Goal: Task Accomplishment & Management: Complete application form

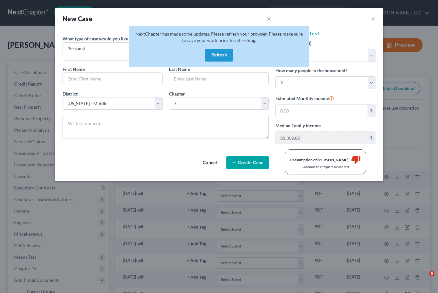
select select "12"
select select "6"
select select "22"
select select "18"
select select "0"
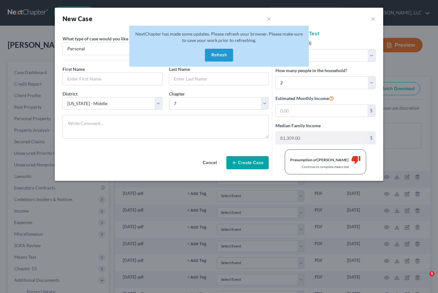
select select "10"
select select "1"
click at [375, 17] on button "×" at bounding box center [373, 19] width 4 height 8
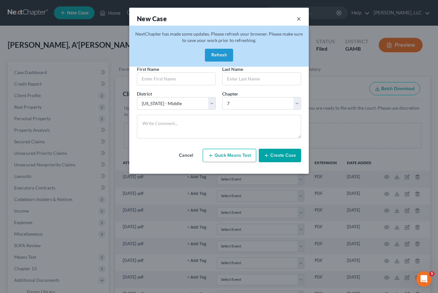
click at [297, 16] on button "×" at bounding box center [298, 18] width 4 height 9
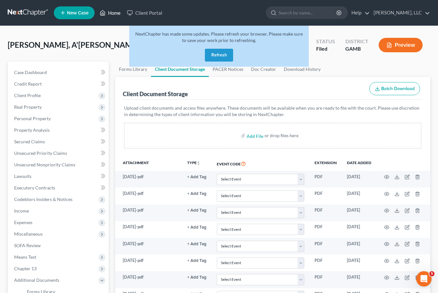
click at [113, 11] on link "Home" at bounding box center [109, 13] width 27 height 12
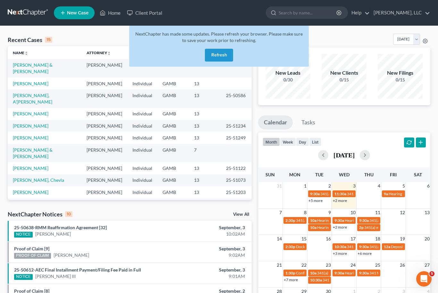
click at [217, 61] on button "Refresh" at bounding box center [219, 55] width 28 height 13
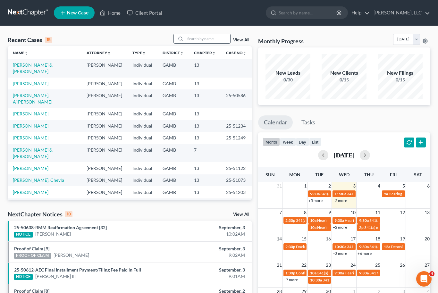
click at [204, 41] on input "search" at bounding box center [207, 38] width 45 height 9
type input "[PERSON_NAME]"
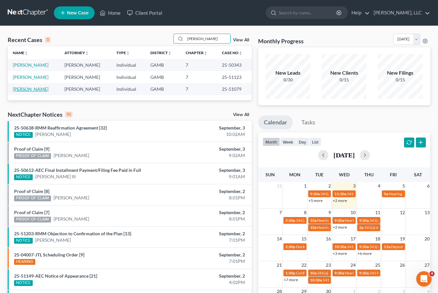
click at [29, 87] on link "[PERSON_NAME]" at bounding box center [31, 88] width 36 height 5
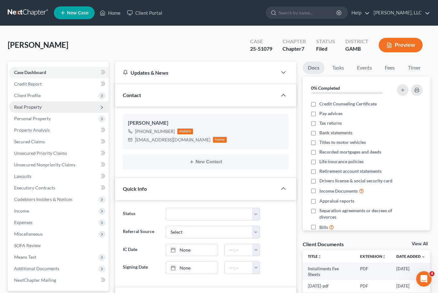
click at [26, 103] on span "Real Property" at bounding box center [59, 107] width 100 height 12
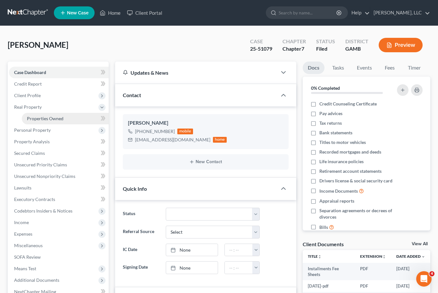
click at [38, 117] on span "Properties Owned" at bounding box center [45, 118] width 37 height 5
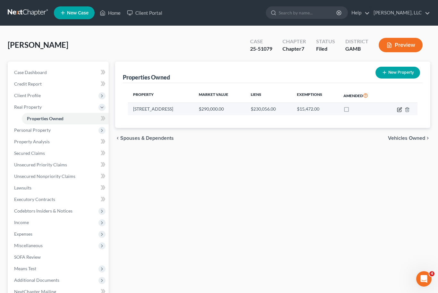
click at [400, 111] on icon "button" at bounding box center [399, 110] width 4 height 4
select select "10"
select select "3"
select select "1"
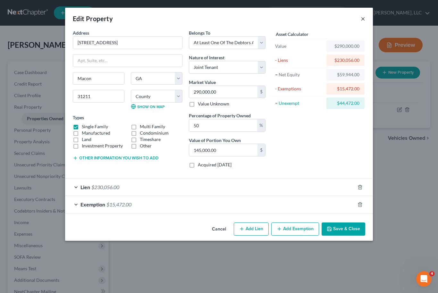
click at [365, 16] on button "×" at bounding box center [363, 19] width 4 height 8
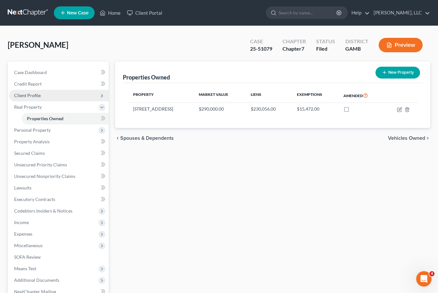
click at [47, 96] on span "Client Profile" at bounding box center [59, 96] width 100 height 12
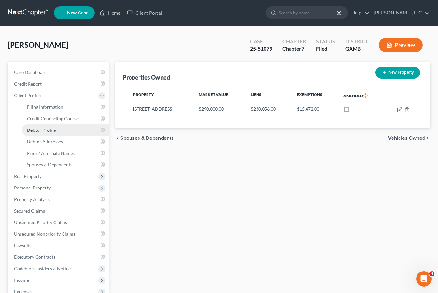
click at [61, 129] on link "Debtor Profile" at bounding box center [65, 130] width 87 height 12
select select "0"
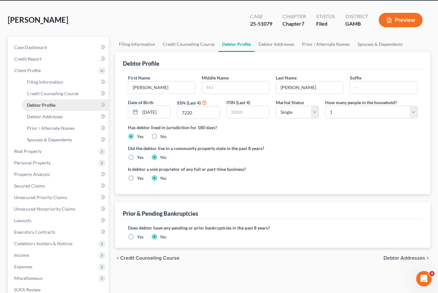
scroll to position [33, 0]
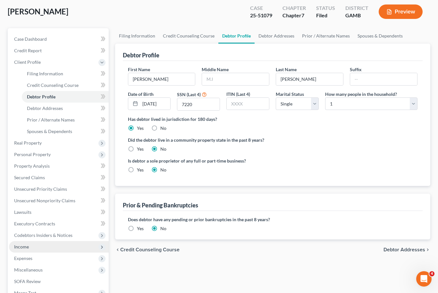
click at [45, 247] on span "Income" at bounding box center [59, 247] width 100 height 12
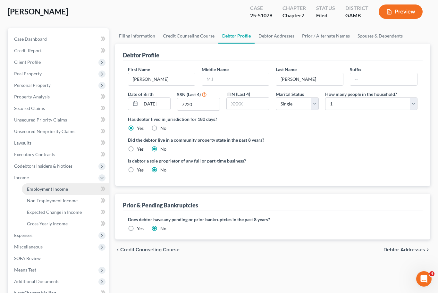
click at [63, 193] on link "Employment Income" at bounding box center [65, 189] width 87 height 12
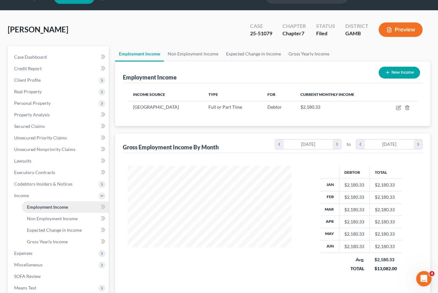
scroll to position [36, 0]
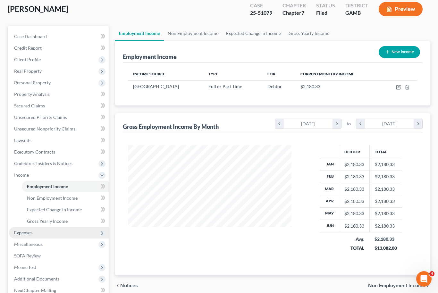
click at [56, 234] on span "Expenses" at bounding box center [59, 233] width 100 height 12
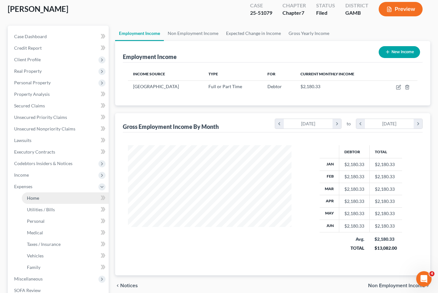
click at [56, 199] on link "Home" at bounding box center [65, 198] width 87 height 12
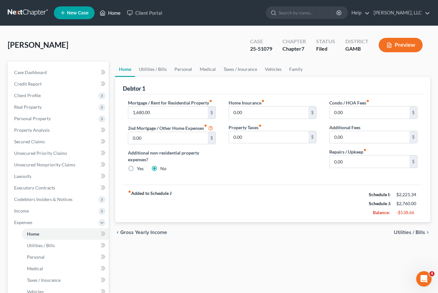
click at [120, 14] on link "Home" at bounding box center [109, 13] width 27 height 12
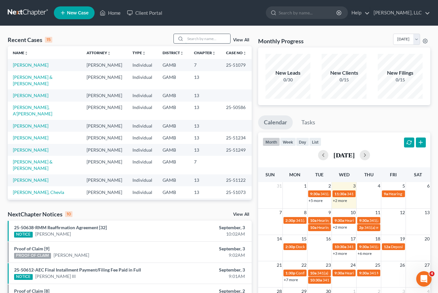
click at [210, 38] on input "search" at bounding box center [207, 38] width 45 height 9
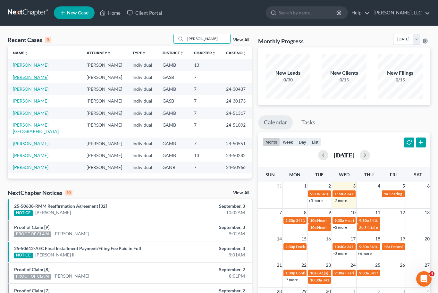
type input "[PERSON_NAME]"
click at [28, 77] on link "[PERSON_NAME]" at bounding box center [31, 76] width 36 height 5
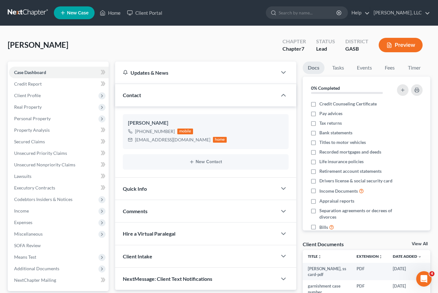
click at [424, 242] on link "View All" at bounding box center [419, 244] width 16 height 4
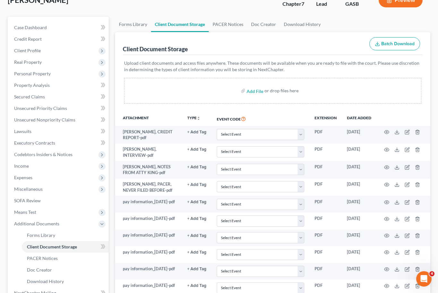
scroll to position [45, 0]
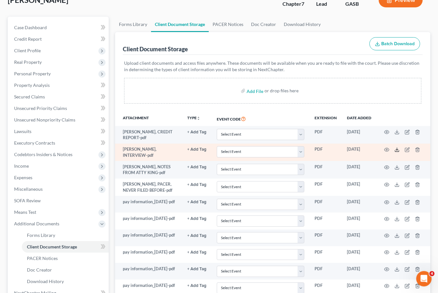
click at [397, 151] on icon at bounding box center [397, 151] width 4 height 1
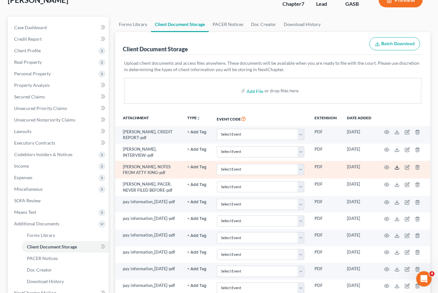
click at [398, 167] on icon at bounding box center [396, 167] width 5 height 5
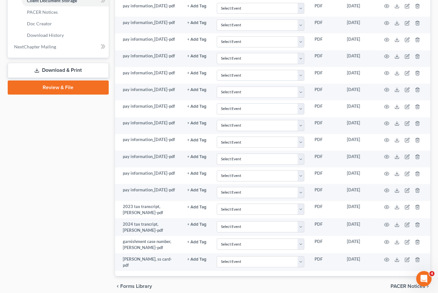
scroll to position [291, 0]
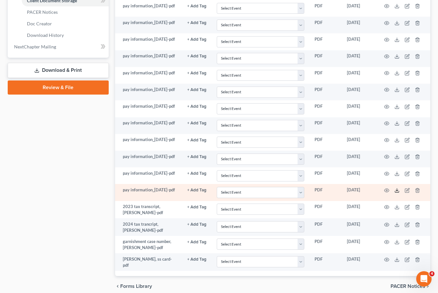
click at [395, 193] on icon at bounding box center [396, 190] width 5 height 5
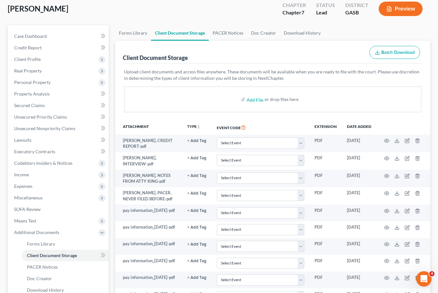
scroll to position [34, 0]
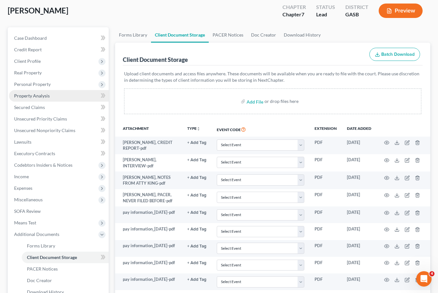
click at [24, 97] on span "Property Analysis" at bounding box center [32, 95] width 36 height 5
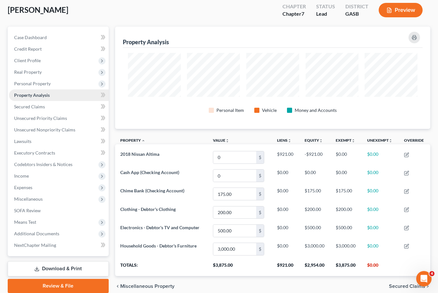
scroll to position [41, 0]
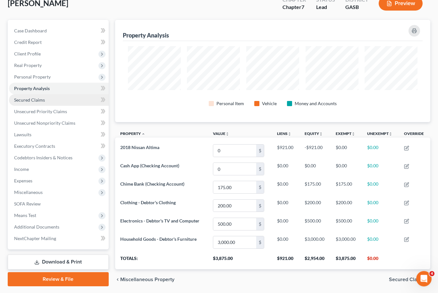
click at [26, 101] on span "Secured Claims" at bounding box center [29, 99] width 31 height 5
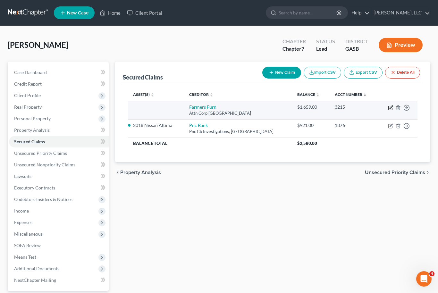
click at [388, 110] on icon "button" at bounding box center [390, 107] width 5 height 5
select select "10"
select select "0"
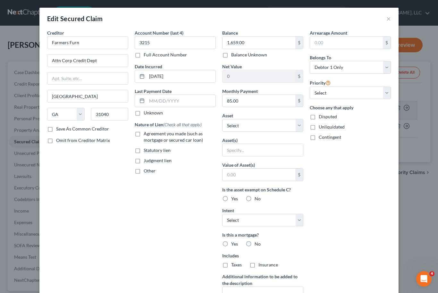
scroll to position [4, 0]
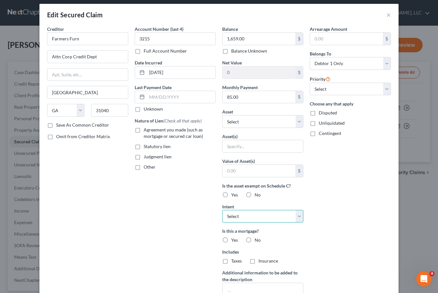
click at [303, 220] on select "Select Surrender Redeem Reaffirm Avoid Other" at bounding box center [262, 216] width 81 height 13
select select "2"
click at [144, 133] on label "Agreement you made (such as mortgage or secured car loan)" at bounding box center [180, 133] width 72 height 13
click at [146, 131] on input "Agreement you made (such as mortgage or secured car loan)" at bounding box center [148, 129] width 4 height 4
checkbox input "true"
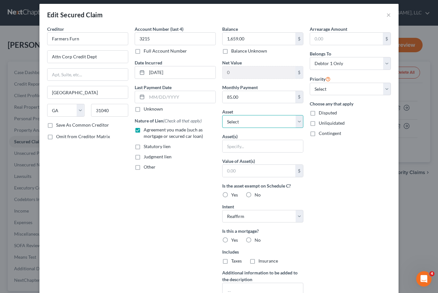
click at [303, 122] on select "Select Other Multiple Assets Clothing - Debtor's Clothing - $200.0 2018 Nissan …" at bounding box center [262, 121] width 81 height 13
select select "5"
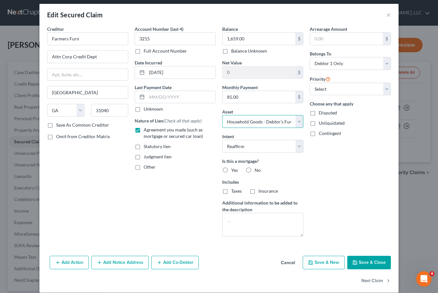
scroll to position [0, 0]
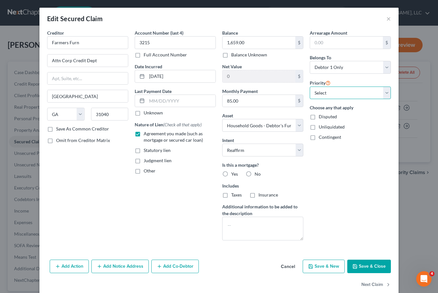
click at [389, 90] on select "Select 1st 2nd 3rd 4th 5th 6th 7th 8th 9th 10th 11th 12th 13th 14th 15th 16th 1…" at bounding box center [350, 93] width 81 height 13
select select "0"
click at [376, 268] on button "Save & Close" at bounding box center [369, 266] width 44 height 13
select select
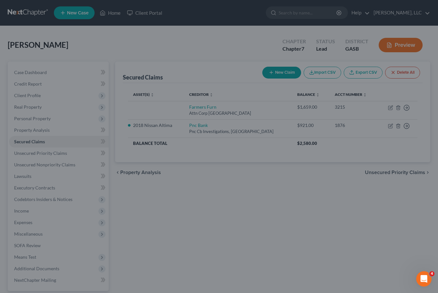
type input "1,341.00"
select select "5"
type input "0"
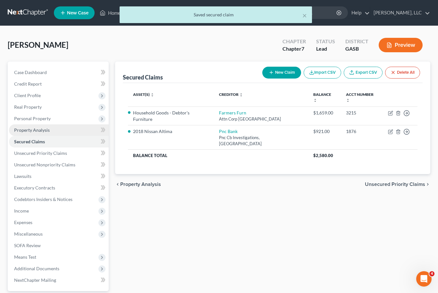
click at [29, 132] on span "Property Analysis" at bounding box center [32, 129] width 36 height 5
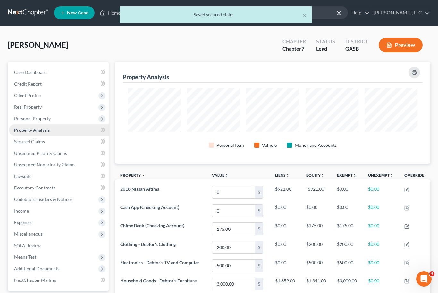
scroll to position [102, 315]
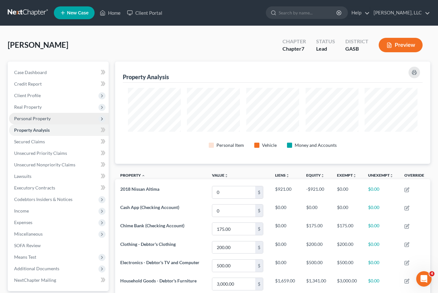
click at [26, 118] on span "Personal Property" at bounding box center [32, 118] width 37 height 5
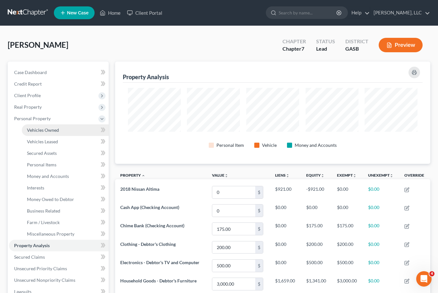
click at [34, 132] on link "Vehicles Owned" at bounding box center [65, 130] width 87 height 12
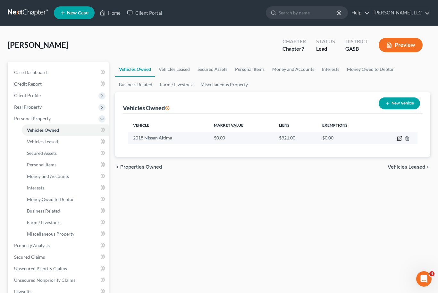
click at [398, 138] on icon "button" at bounding box center [399, 138] width 5 height 5
select select "0"
select select "8"
select select "3"
select select "0"
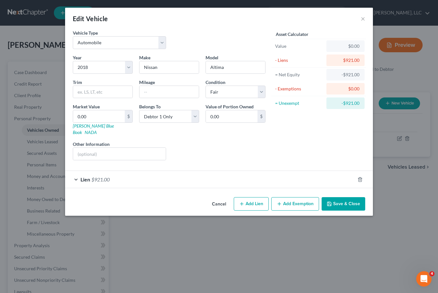
click at [153, 177] on div "Lien $921.00" at bounding box center [210, 179] width 290 height 17
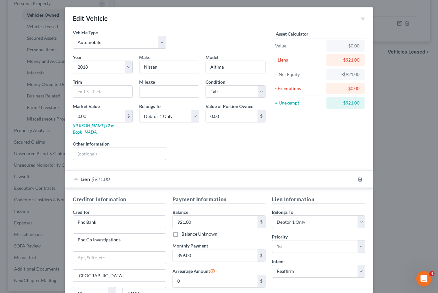
scroll to position [153, 0]
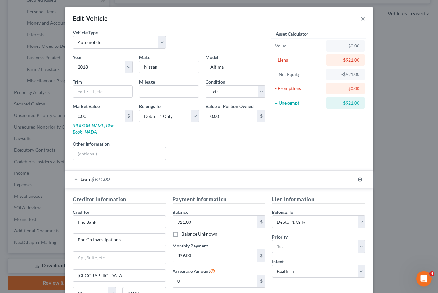
click at [365, 16] on button "×" at bounding box center [363, 19] width 4 height 8
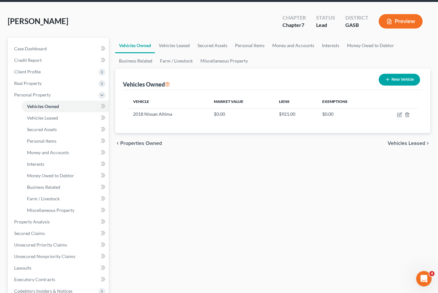
scroll to position [0, 0]
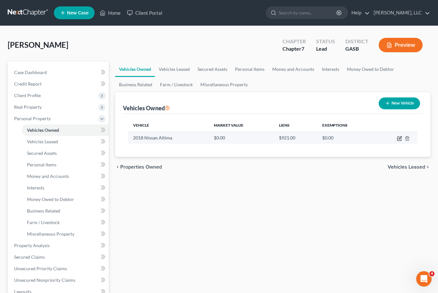
click at [397, 140] on icon "button" at bounding box center [399, 139] width 4 height 4
select select "0"
select select "8"
select select "3"
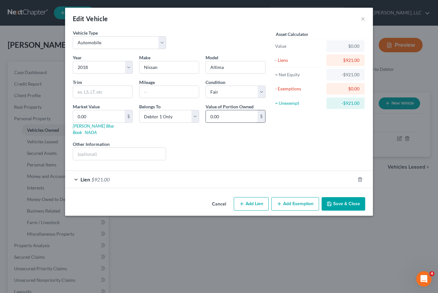
click at [228, 115] on input "0.00" at bounding box center [232, 116] width 52 height 12
click at [196, 117] on select "Select Debtor 1 Only Debtor 2 Only Debtor 1 And Debtor 2 Only At Least One Of T…" at bounding box center [169, 116] width 60 height 13
select select "2"
click at [88, 115] on input "0.00" at bounding box center [99, 116] width 52 height 12
type input "8"
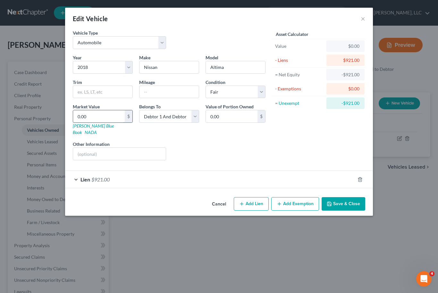
type input "8.00"
type input "85"
type input "85.00"
type input "850"
type input "850.00"
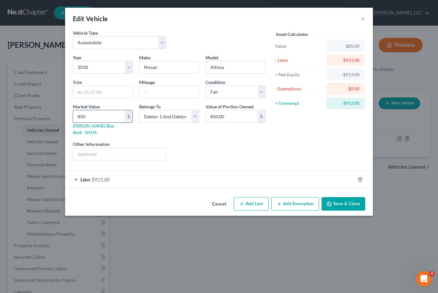
type input "8500"
type input "8,500.00"
type input "8,500"
click at [193, 122] on select "Select Debtor 1 Only Debtor 2 Only Debtor 1 And Debtor 2 Only At Least One Of T…" at bounding box center [169, 116] width 60 height 13
select select "3"
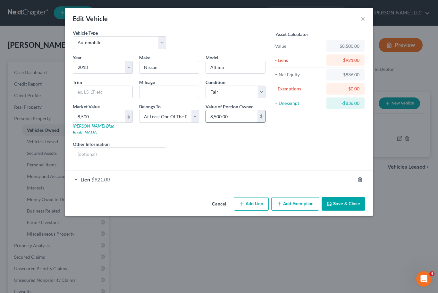
click at [234, 122] on input "8,500.00" at bounding box center [232, 116] width 52 height 12
type input "4,250.00"
click at [295, 197] on button "Add Exemption" at bounding box center [295, 203] width 48 height 13
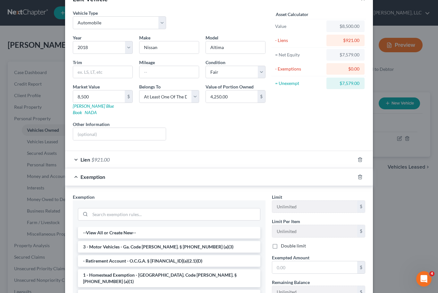
scroll to position [25, 0]
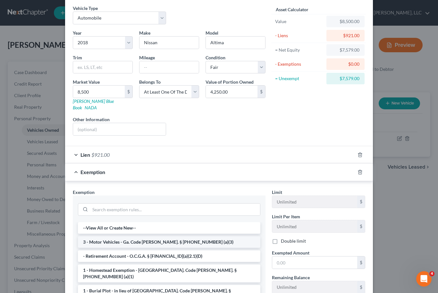
click at [193, 236] on li "3 - Motor Vehicles - Ga. Code [PERSON_NAME]. § [PHONE_NUMBER] (a)(3)" at bounding box center [169, 242] width 182 height 12
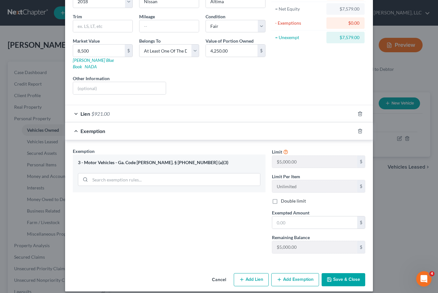
scroll to position [65, 0]
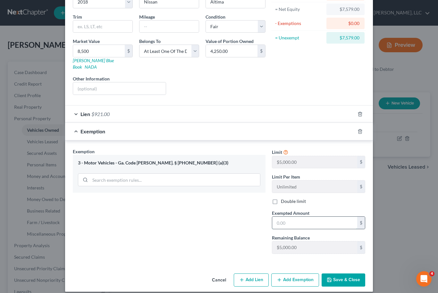
click at [290, 220] on input "text" at bounding box center [314, 223] width 85 height 12
type input "3,789.50"
click at [351, 273] on button "Save & Close" at bounding box center [343, 279] width 44 height 13
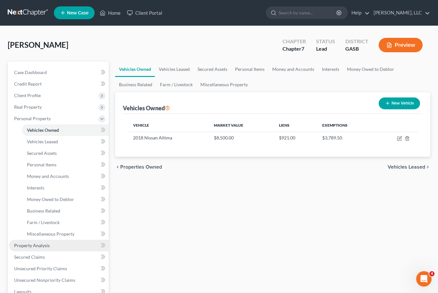
click at [21, 249] on link "Property Analysis" at bounding box center [59, 246] width 100 height 12
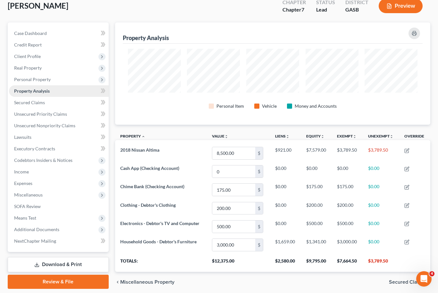
scroll to position [41, 0]
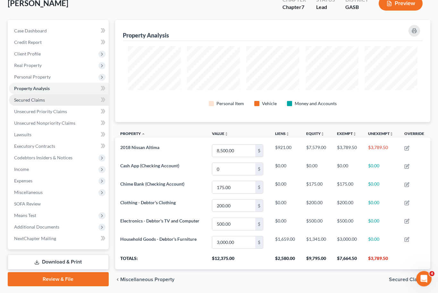
click at [16, 101] on span "Secured Claims" at bounding box center [29, 99] width 31 height 5
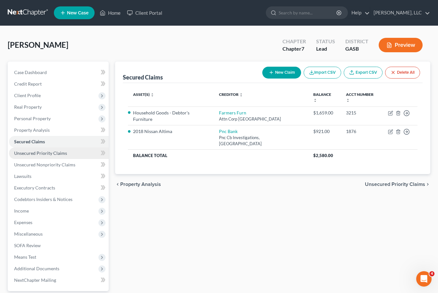
click at [25, 154] on span "Unsecured Priority Claims" at bounding box center [40, 152] width 53 height 5
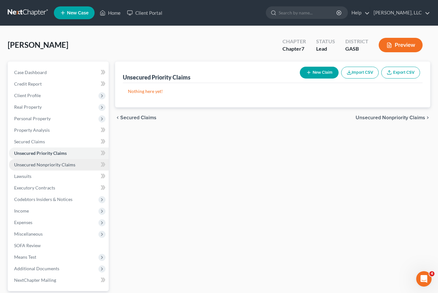
click at [24, 167] on link "Unsecured Nonpriority Claims" at bounding box center [59, 165] width 100 height 12
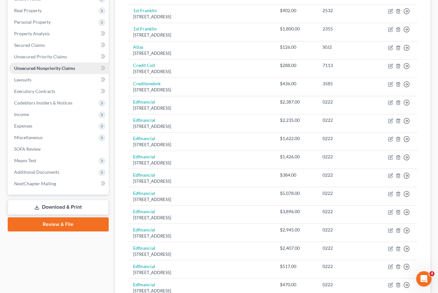
scroll to position [94, 0]
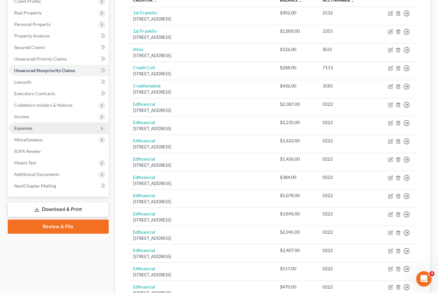
click at [28, 128] on span "Expenses" at bounding box center [23, 127] width 18 height 5
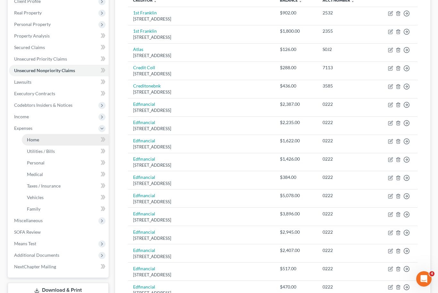
click at [36, 142] on span "Home" at bounding box center [33, 139] width 12 height 5
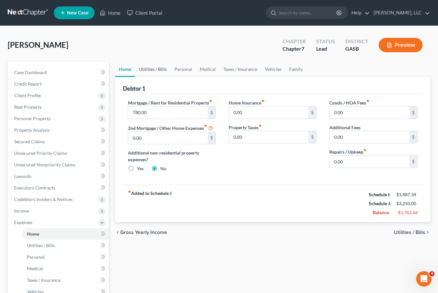
click at [157, 70] on link "Utilities / Bills" at bounding box center [153, 69] width 36 height 15
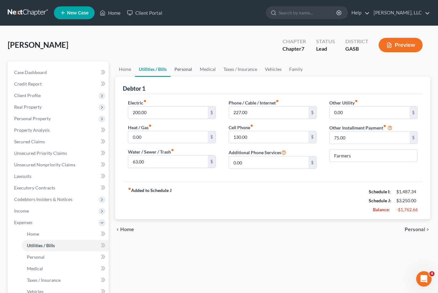
click at [181, 70] on link "Personal" at bounding box center [182, 69] width 25 height 15
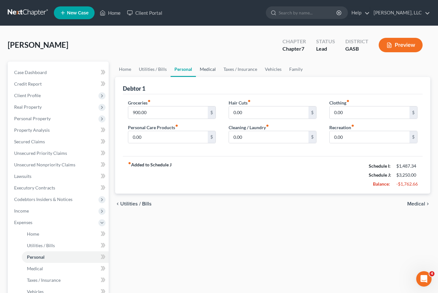
click at [203, 69] on link "Medical" at bounding box center [208, 69] width 24 height 15
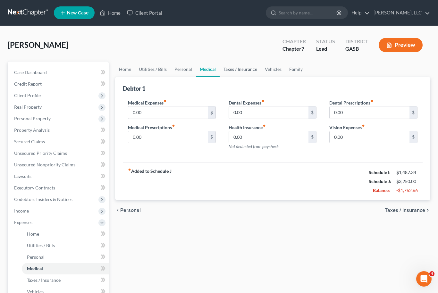
click at [237, 73] on link "Taxes / Insurance" at bounding box center [240, 69] width 41 height 15
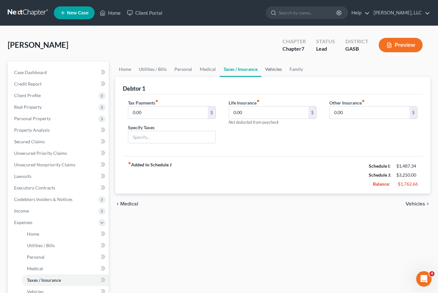
click at [272, 71] on link "Vehicles" at bounding box center [273, 69] width 24 height 15
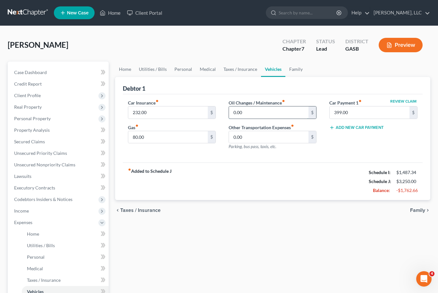
click at [239, 115] on input "0.00" at bounding box center [269, 112] width 80 height 12
type input "50"
click at [291, 71] on link "Family" at bounding box center [295, 69] width 21 height 15
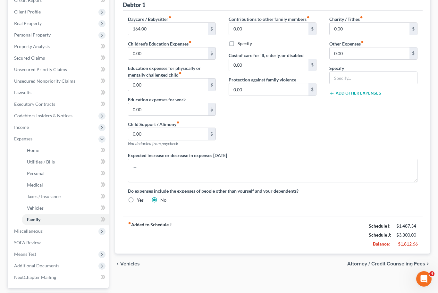
scroll to position [119, 0]
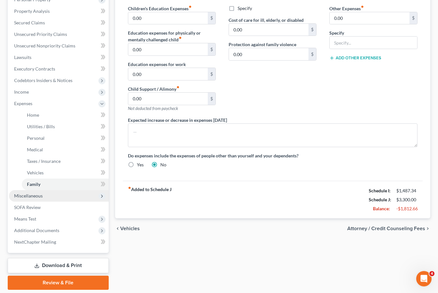
click at [20, 199] on span "Miscellaneous" at bounding box center [59, 196] width 100 height 12
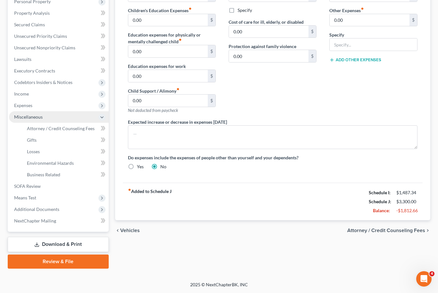
scroll to position [95, 0]
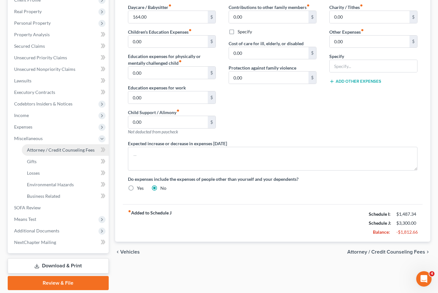
click at [38, 153] on link "Attorney / Credit Counseling Fees" at bounding box center [65, 150] width 87 height 12
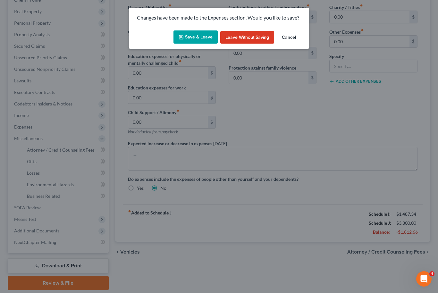
click at [196, 35] on button "Save & Leave" at bounding box center [195, 36] width 44 height 13
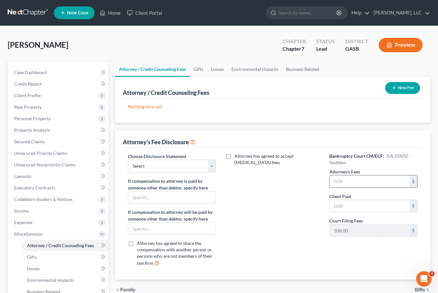
click at [346, 181] on input "text" at bounding box center [369, 181] width 80 height 12
type input "1,150.00"
click at [349, 205] on input "text" at bounding box center [369, 206] width 80 height 12
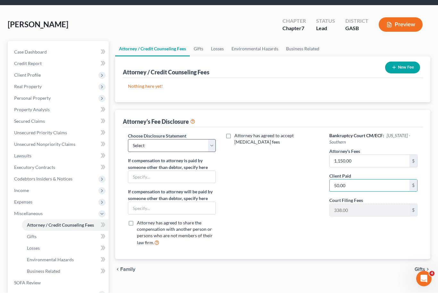
type input "50.00"
click at [211, 150] on select "Select Disclosure of Compensation of Attorney for Debtor Disclosure of Compensa…" at bounding box center [172, 145] width 88 height 13
select select "0"
click at [403, 68] on button "New Fee" at bounding box center [402, 68] width 35 height 12
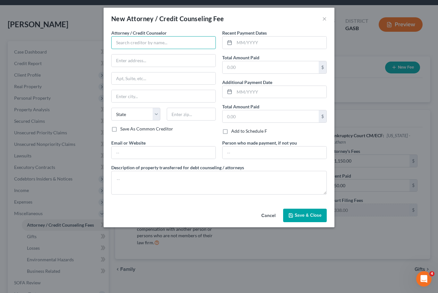
click at [183, 42] on input "text" at bounding box center [163, 42] width 104 height 13
click at [156, 55] on div "[PERSON_NAME] LLC" at bounding box center [149, 54] width 67 height 6
type input "[PERSON_NAME] LLC"
type input "P O Box 35"
type input "Bonaire"
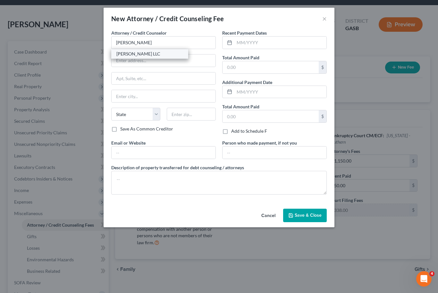
select select "10"
type input "31005"
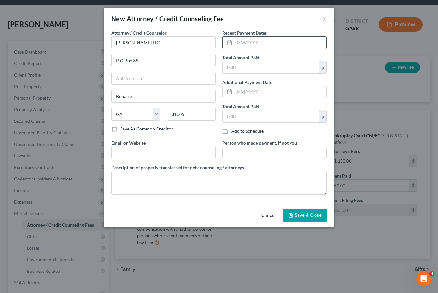
click at [265, 46] on input "text" at bounding box center [280, 43] width 92 height 12
type input "09/2025"
click at [259, 67] on input "text" at bounding box center [270, 67] width 96 height 12
type input "50.00"
click at [262, 148] on input "text" at bounding box center [274, 152] width 104 height 12
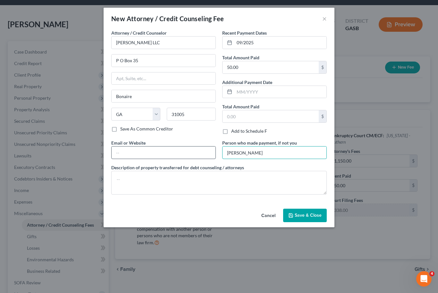
type input "[PERSON_NAME]"
click at [166, 154] on input "text" at bounding box center [164, 152] width 104 height 12
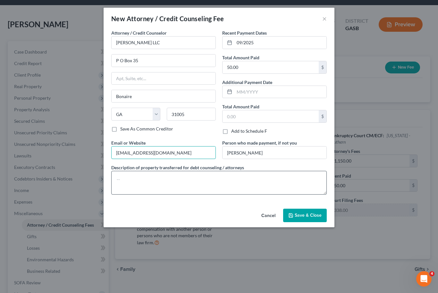
type input "[EMAIL_ADDRESS][DOMAIN_NAME]"
click at [210, 179] on textarea at bounding box center [218, 183] width 215 height 24
type textarea "Attorney’s Fees"
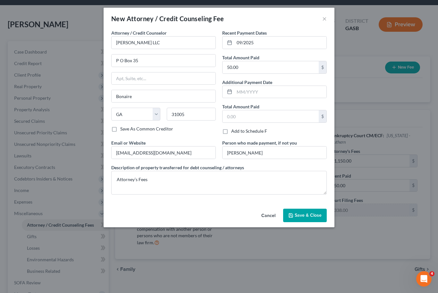
click at [312, 213] on span "Save & Close" at bounding box center [308, 214] width 27 height 5
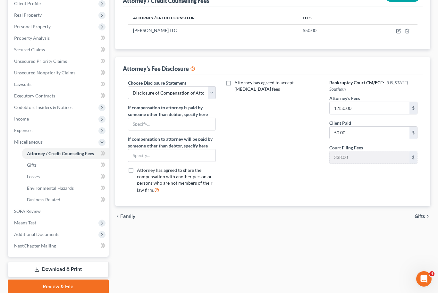
scroll to position [95, 0]
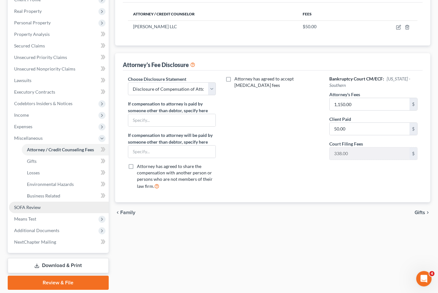
click at [39, 207] on span "SOFA Review" at bounding box center [27, 207] width 27 height 5
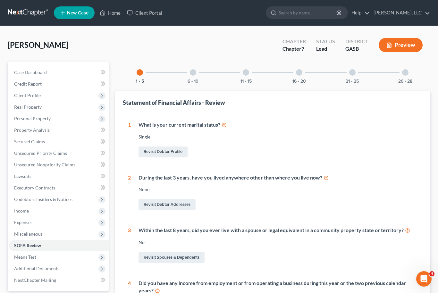
click at [195, 74] on div "6 - 10" at bounding box center [193, 73] width 22 height 22
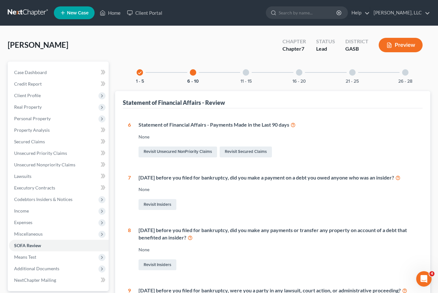
click at [251, 74] on div "11 - 15" at bounding box center [246, 73] width 22 height 22
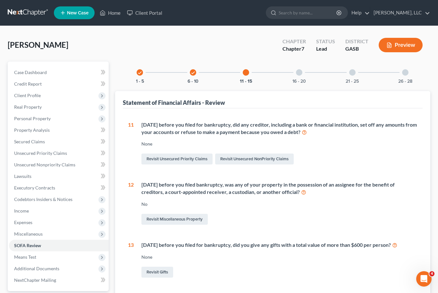
click at [301, 77] on div "16 - 20" at bounding box center [299, 73] width 22 height 22
click at [300, 76] on div "16 - 20" at bounding box center [299, 73] width 22 height 22
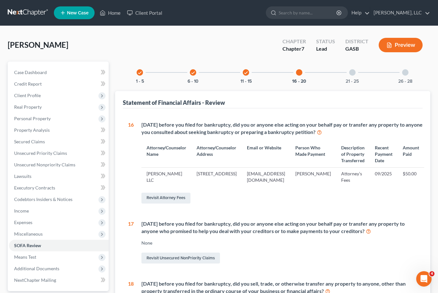
click at [348, 71] on div "21 - 25" at bounding box center [352, 73] width 22 height 22
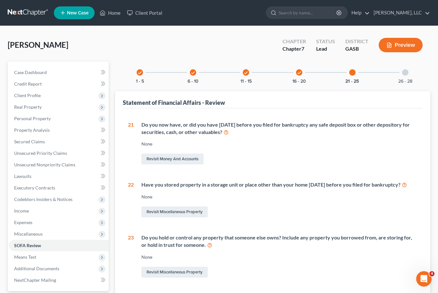
click at [403, 71] on div at bounding box center [405, 72] width 6 height 6
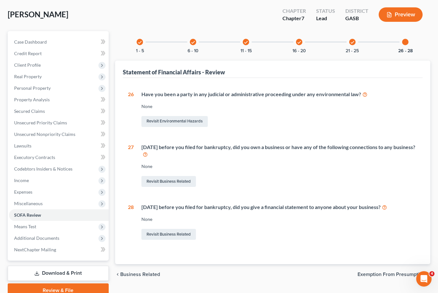
scroll to position [38, 0]
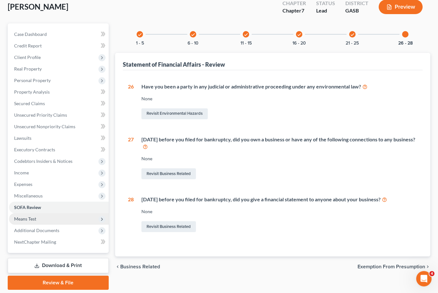
click at [55, 221] on span "Means Test" at bounding box center [59, 219] width 100 height 12
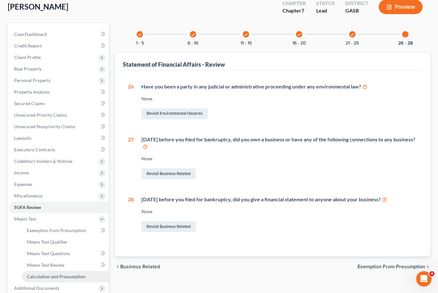
click at [61, 276] on span "Calculation and Presumption" at bounding box center [56, 276] width 58 height 5
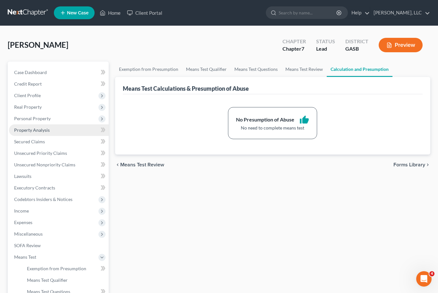
click at [50, 133] on link "Property Analysis" at bounding box center [59, 130] width 100 height 12
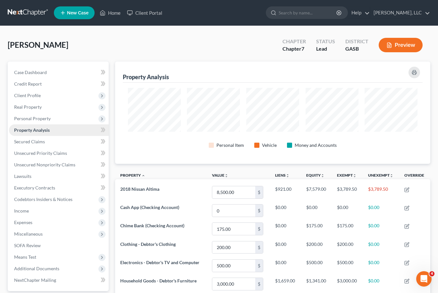
scroll to position [102, 315]
click at [44, 144] on link "Secured Claims" at bounding box center [59, 142] width 100 height 12
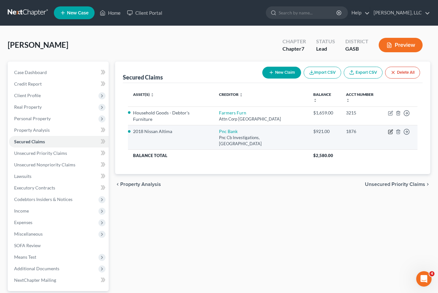
click at [392, 130] on icon "button" at bounding box center [390, 132] width 4 height 4
select select "36"
select select "2"
select select "0"
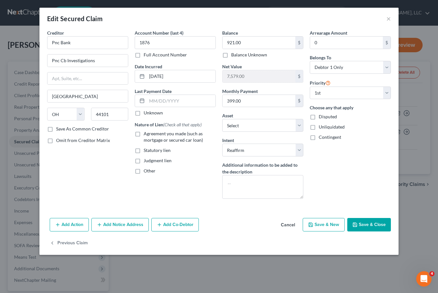
click at [176, 226] on button "Add Co-Debtor" at bounding box center [174, 224] width 47 height 13
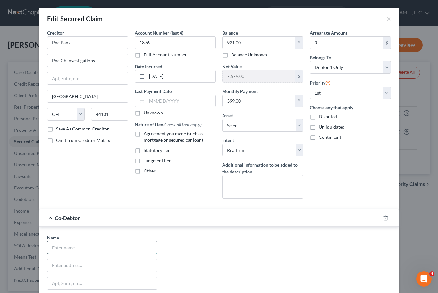
click at [118, 251] on input "text" at bounding box center [102, 247] width 110 height 12
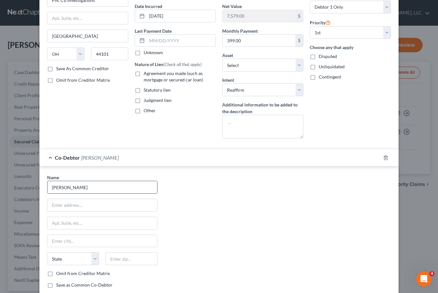
scroll to position [63, 0]
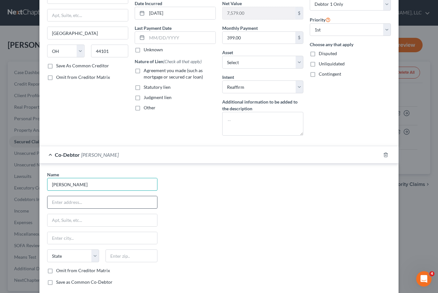
type input "[PERSON_NAME]"
click at [130, 205] on input "text" at bounding box center [102, 202] width 110 height 12
type input "[STREET_ADDRESS][US_STATE]"
click at [123, 255] on input "text" at bounding box center [131, 255] width 52 height 13
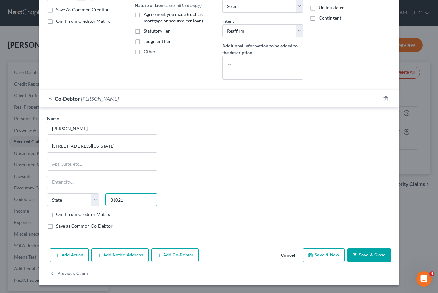
scroll to position [119, 0]
type input "31021"
click at [381, 259] on button "Save & Close" at bounding box center [369, 254] width 44 height 13
type input "[GEOGRAPHIC_DATA]"
select select "10"
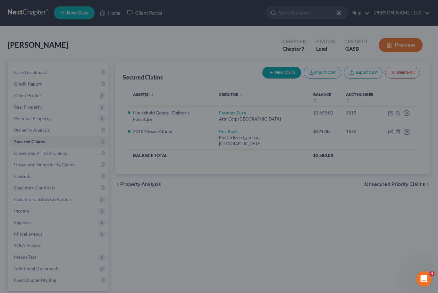
click at [375, 259] on div "Previous Claim" at bounding box center [219, 252] width 312 height 16
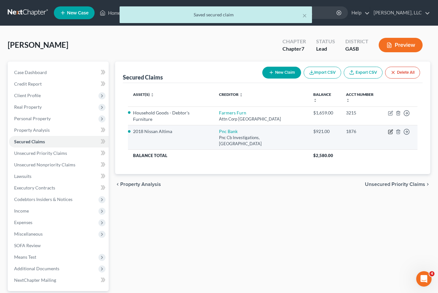
click at [391, 129] on icon "button" at bounding box center [390, 131] width 5 height 5
select select "36"
select select "3"
select select "2"
select select "0"
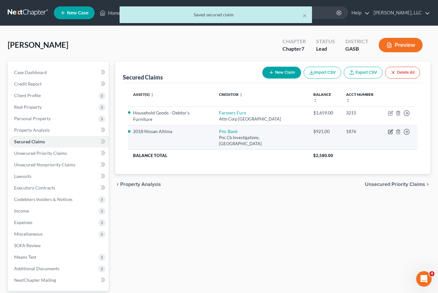
select select "0"
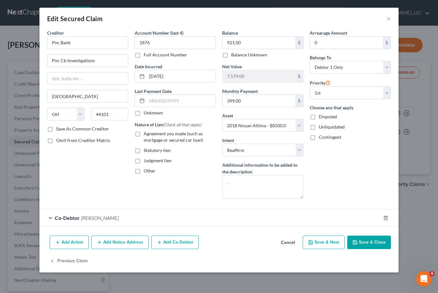
click at [169, 219] on div "Co-Debtor [PERSON_NAME]" at bounding box center [209, 217] width 341 height 17
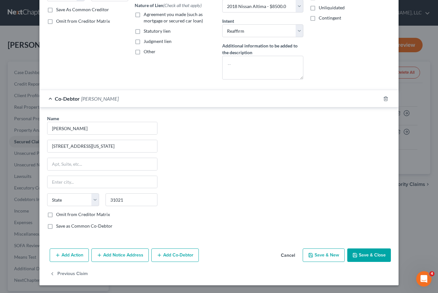
click at [124, 156] on div "Name * [PERSON_NAME] [GEOGRAPHIC_DATA][US_STATE] [US_STATE] AK AR AZ CA CO [GEO…" at bounding box center [102, 174] width 117 height 119
click at [134, 151] on input "[STREET_ADDRESS][US_STATE]" at bounding box center [102, 146] width 110 height 12
click at [91, 201] on select "State [US_STATE] AK AR AZ CA CO CT DE DC [GEOGRAPHIC_DATA] [GEOGRAPHIC_DATA] GU…" at bounding box center [73, 199] width 52 height 13
select select "10"
click at [103, 181] on input "text" at bounding box center [102, 182] width 110 height 12
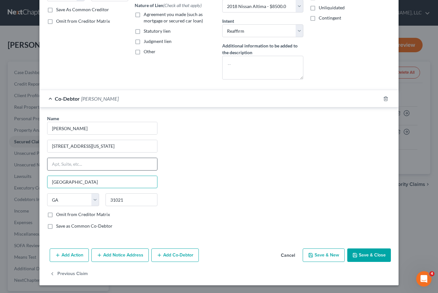
type input "[GEOGRAPHIC_DATA]"
click at [124, 170] on input "text" at bounding box center [102, 164] width 110 height 12
click at [381, 254] on button "Save & Close" at bounding box center [369, 254] width 44 height 13
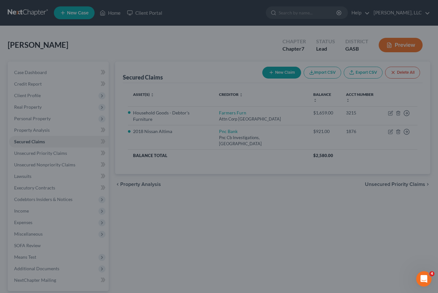
select select "3"
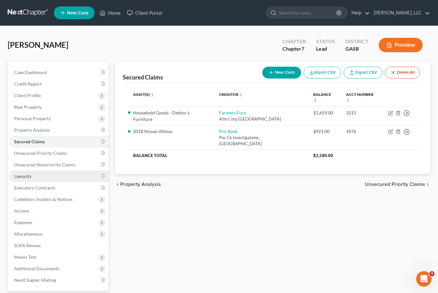
click at [25, 178] on span "Lawsuits" at bounding box center [22, 175] width 17 height 5
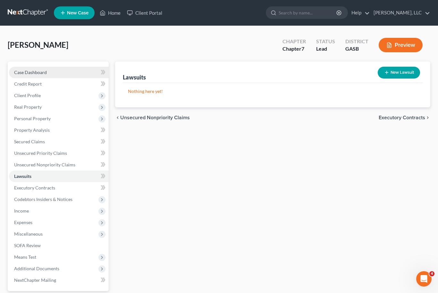
click at [27, 71] on span "Case Dashboard" at bounding box center [30, 72] width 33 height 5
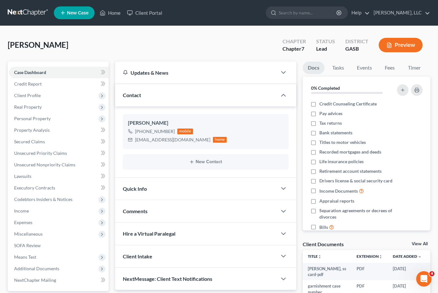
click at [424, 245] on link "View All" at bounding box center [419, 244] width 16 height 4
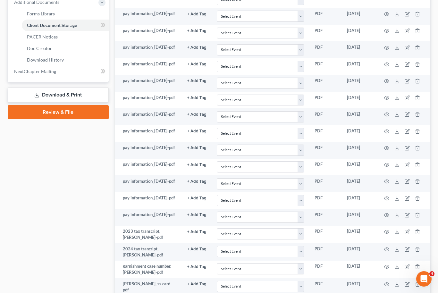
scroll to position [299, 0]
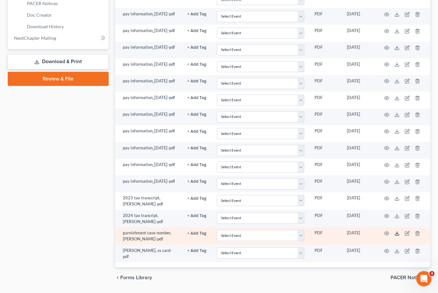
click at [396, 236] on icon at bounding box center [396, 233] width 5 height 5
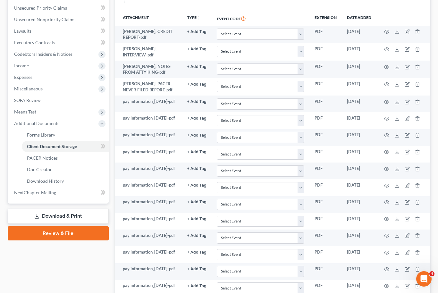
scroll to position [145, 0]
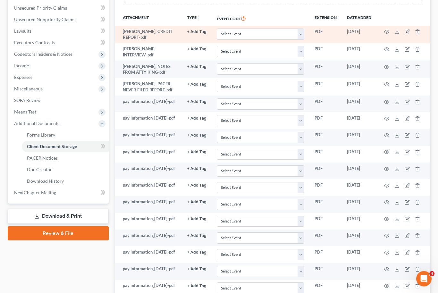
click at [392, 29] on td at bounding box center [403, 35] width 54 height 18
click at [386, 31] on circle "button" at bounding box center [386, 31] width 1 height 1
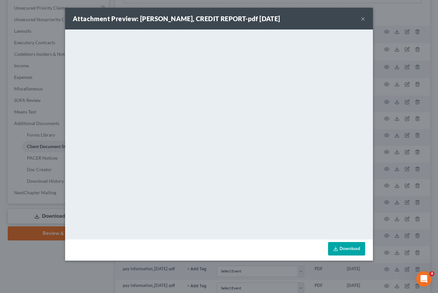
click at [364, 18] on button "×" at bounding box center [363, 19] width 4 height 8
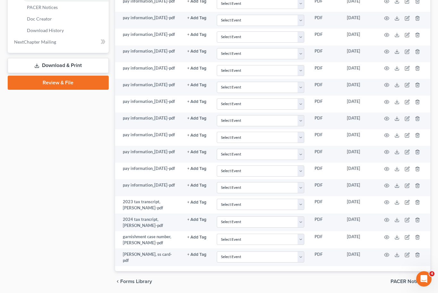
scroll to position [299, 0]
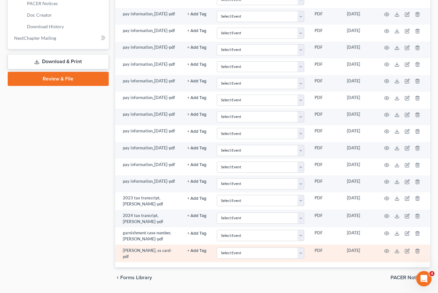
click at [393, 253] on td at bounding box center [403, 254] width 54 height 18
click at [386, 252] on icon "button" at bounding box center [386, 251] width 5 height 4
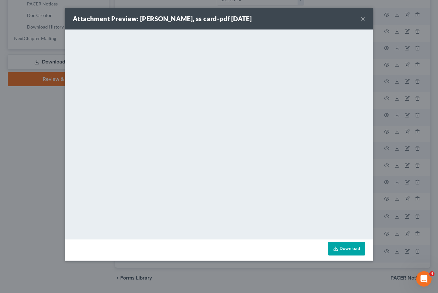
click at [364, 22] on button "×" at bounding box center [363, 19] width 4 height 8
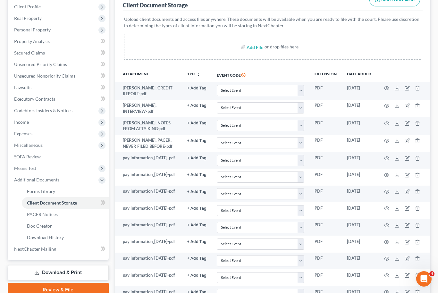
scroll to position [0, 0]
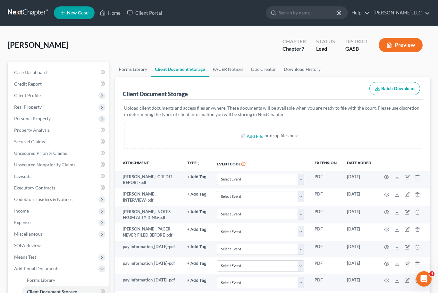
click at [21, 155] on span "Unsecured Priority Claims" at bounding box center [40, 152] width 53 height 5
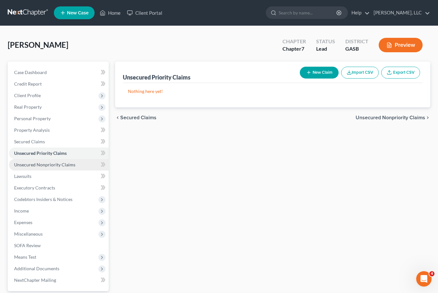
click at [24, 166] on span "Unsecured Nonpriority Claims" at bounding box center [44, 164] width 61 height 5
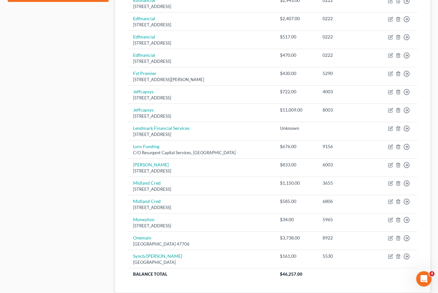
scroll to position [344, 0]
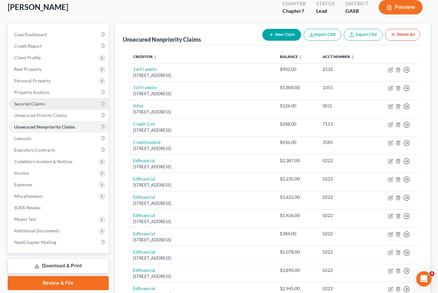
click at [23, 102] on span "Secured Claims" at bounding box center [29, 103] width 31 height 5
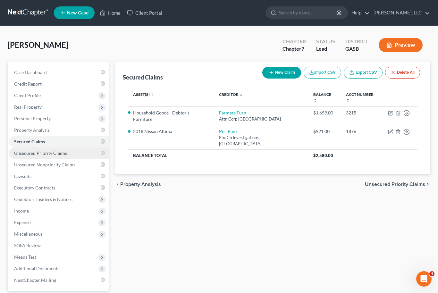
click at [28, 154] on span "Unsecured Priority Claims" at bounding box center [40, 152] width 53 height 5
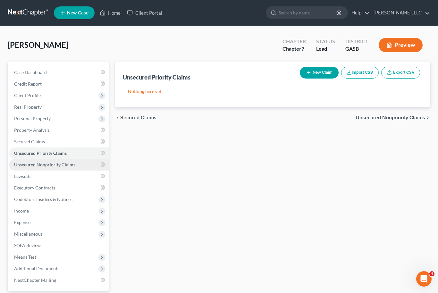
click at [26, 167] on span "Unsecured Nonpriority Claims" at bounding box center [44, 164] width 61 height 5
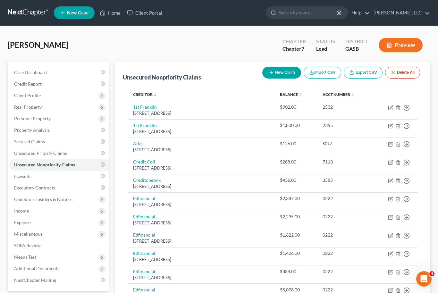
click at [286, 71] on button "New Claim" at bounding box center [281, 73] width 39 height 12
select select "0"
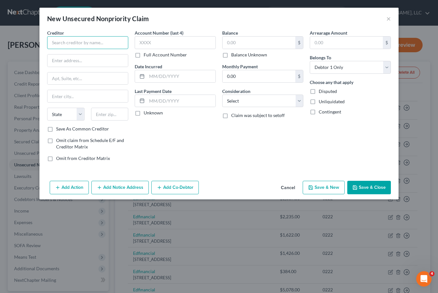
click at [104, 47] on input "text" at bounding box center [87, 42] width 81 height 13
type input "Republic Finance"
click at [78, 63] on input "text" at bounding box center [87, 60] width 80 height 12
type input "[STREET_ADDRESS]"
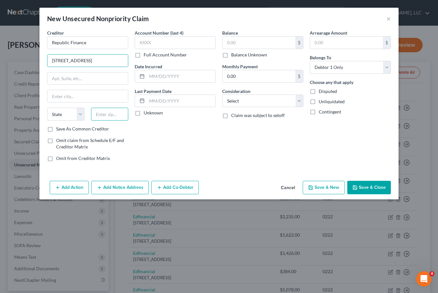
click at [117, 114] on input "text" at bounding box center [109, 114] width 37 height 13
type input "70454"
click at [191, 42] on input "text" at bounding box center [175, 42] width 81 height 13
type input "Ponchatoula"
select select "19"
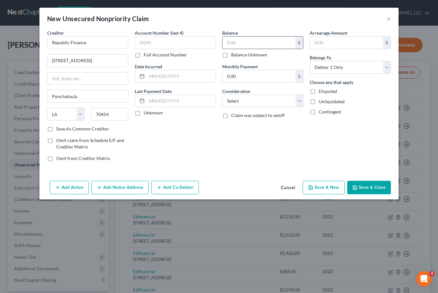
click at [248, 41] on input "text" at bounding box center [258, 43] width 73 height 12
type input "3,351.94"
click at [71, 187] on button "Add Action" at bounding box center [69, 187] width 39 height 13
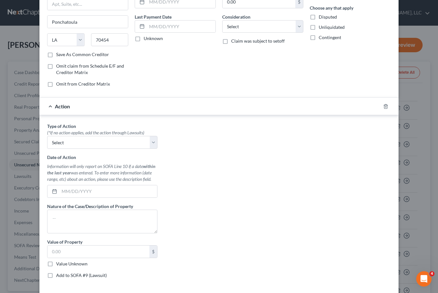
scroll to position [89, 0]
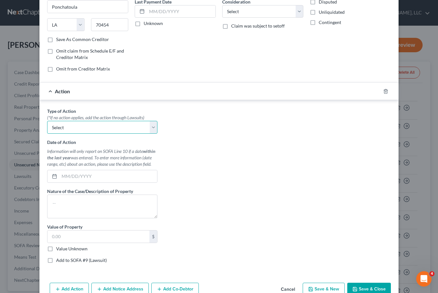
click at [150, 133] on select "Select Repossession Garnishment Foreclosure Personal Injury Attached, Seized, O…" at bounding box center [102, 127] width 110 height 13
select select "1"
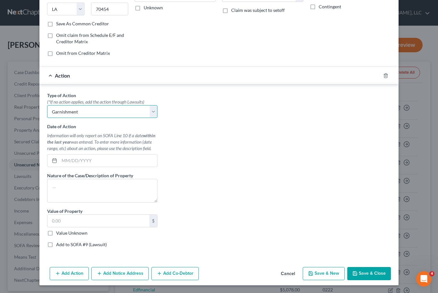
scroll to position [105, 0]
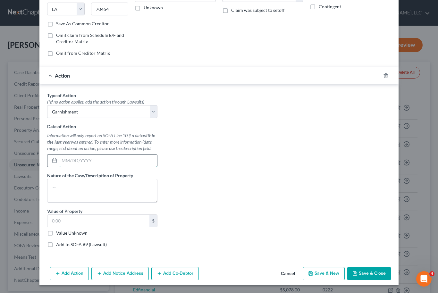
click at [82, 162] on input "text" at bounding box center [108, 160] width 98 height 12
type input "[DATE]"
click at [107, 185] on textarea at bounding box center [102, 191] width 110 height 24
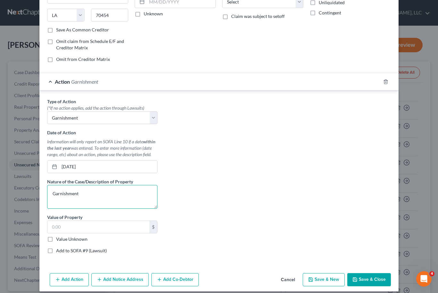
scroll to position [102, 0]
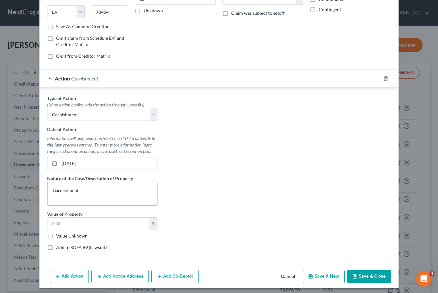
type textarea "Garnishment"
click at [56, 237] on label "Value Unknown" at bounding box center [71, 236] width 31 height 6
click at [59, 237] on input "Value Unknown" at bounding box center [61, 235] width 4 height 4
checkbox input "true"
type input "0.00"
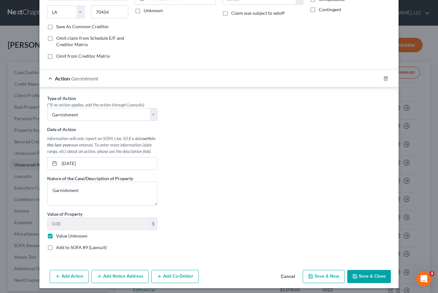
click at [70, 281] on button "Add Action" at bounding box center [69, 276] width 39 height 13
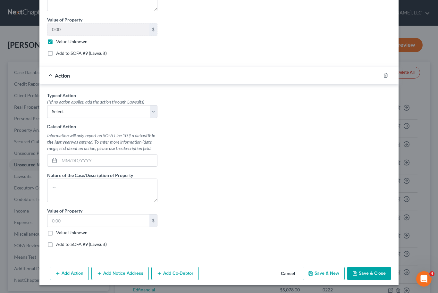
scroll to position [296, 0]
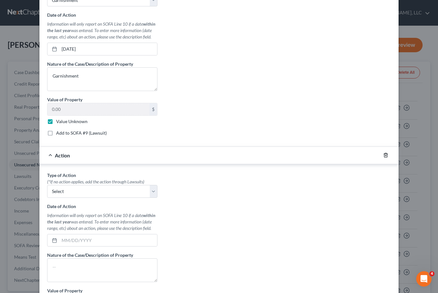
click at [385, 157] on icon "button" at bounding box center [385, 155] width 3 height 4
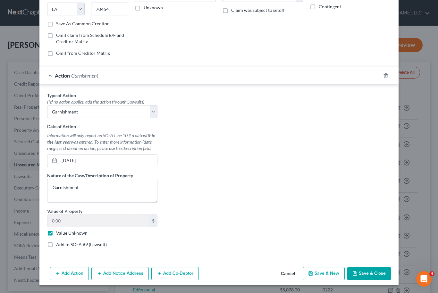
scroll to position [105, 0]
click at [381, 274] on button "Save & Close" at bounding box center [369, 273] width 44 height 13
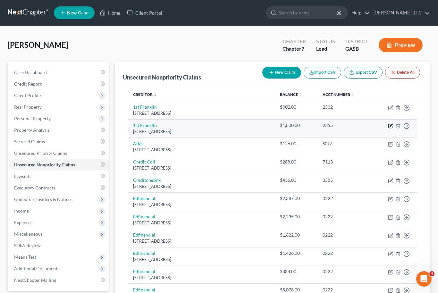
click at [391, 127] on icon "button" at bounding box center [390, 125] width 5 height 5
select select "10"
select select "0"
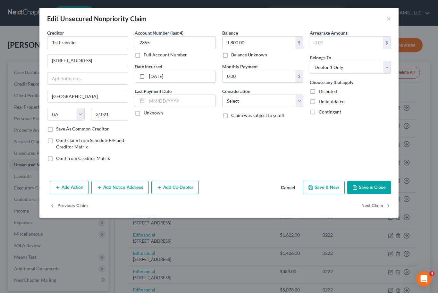
click at [77, 190] on button "Add Action" at bounding box center [69, 187] width 39 height 13
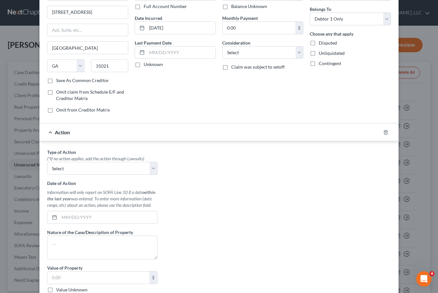
scroll to position [62, 0]
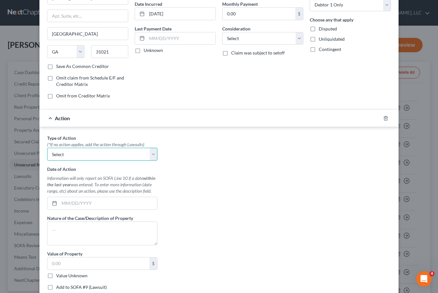
click at [155, 158] on select "Select Repossession Garnishment Foreclosure Personal Injury Attached, Seized, O…" at bounding box center [102, 154] width 110 height 13
select select "1"
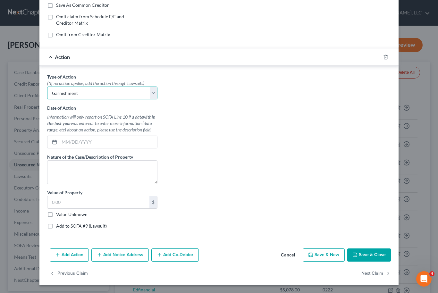
scroll to position [123, 0]
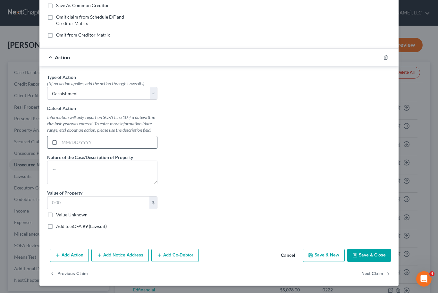
click at [110, 147] on input "text" at bounding box center [108, 142] width 98 height 12
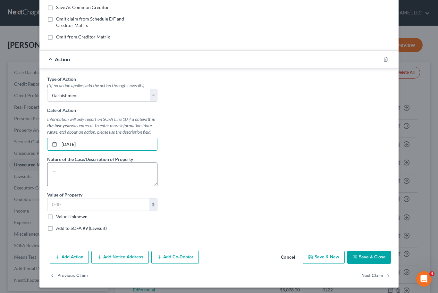
type input "[DATE]"
click at [121, 171] on textarea at bounding box center [102, 174] width 110 height 24
type textarea "Garnishment"
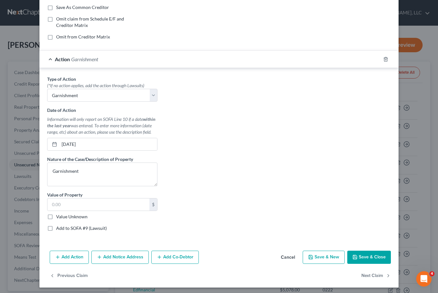
click at [56, 218] on label "Value Unknown" at bounding box center [71, 216] width 31 height 6
click at [59, 218] on input "Value Unknown" at bounding box center [61, 215] width 4 height 4
checkbox input "true"
type input "0.00"
click at [56, 231] on label "Add to SOFA #9 (Lawsuit)" at bounding box center [81, 228] width 51 height 6
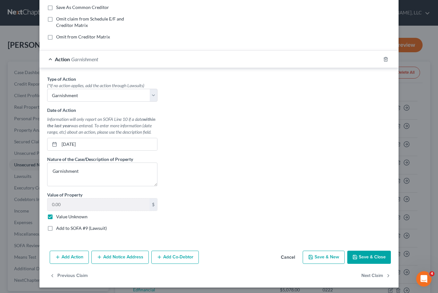
click at [59, 229] on input "Add to SOFA #9 (Lawsuit)" at bounding box center [61, 227] width 4 height 4
checkbox input "true"
select select "0"
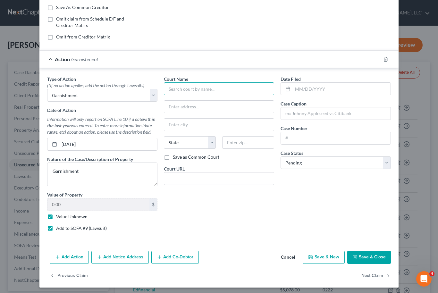
click at [224, 90] on input "text" at bounding box center [219, 88] width 110 height 13
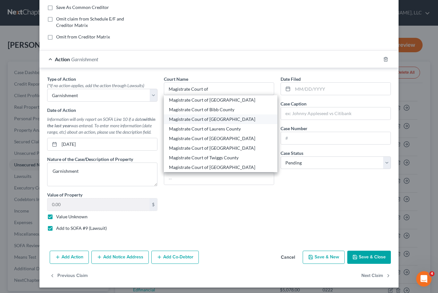
click at [234, 117] on div "Magistrate Court of [GEOGRAPHIC_DATA]" at bounding box center [220, 119] width 103 height 6
type input "Magistrate Court of [GEOGRAPHIC_DATA]"
type input "PO Box 568"
type input "[GEOGRAPHIC_DATA]"
select select "10"
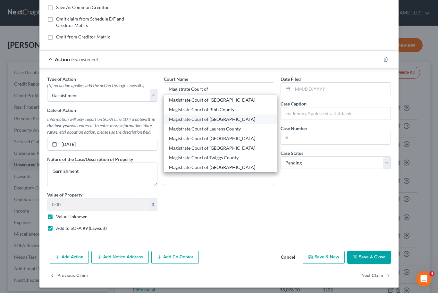
type input "30046"
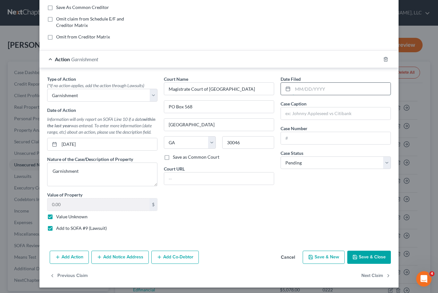
click at [321, 92] on input "text" at bounding box center [342, 89] width 98 height 12
type input "[DATE]"
click at [321, 116] on input "text" at bounding box center [336, 113] width 110 height 12
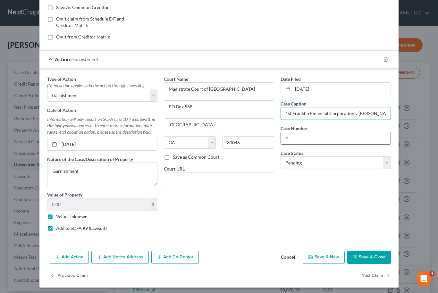
type input "1st Franklin Financial Corporation v [PERSON_NAME]"
click at [323, 142] on input "text" at bounding box center [336, 138] width 110 height 12
type input "25-GM-15225"
click at [369, 256] on button "Save & Close" at bounding box center [369, 257] width 44 height 13
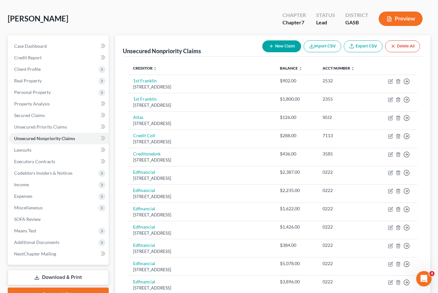
scroll to position [0, 0]
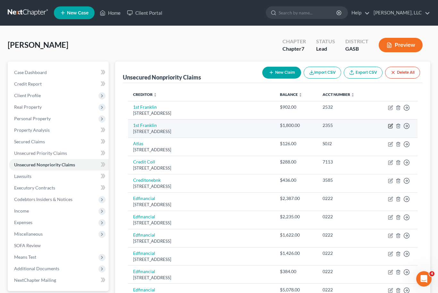
click at [388, 126] on icon "button" at bounding box center [390, 126] width 4 height 4
select select "10"
select select "0"
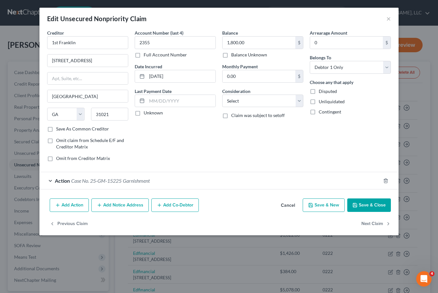
click at [372, 205] on button "Save & Close" at bounding box center [369, 204] width 44 height 13
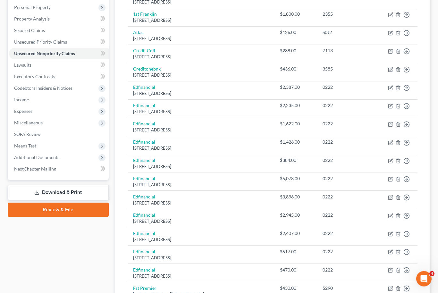
click at [76, 193] on link "Download & Print" at bounding box center [58, 192] width 101 height 15
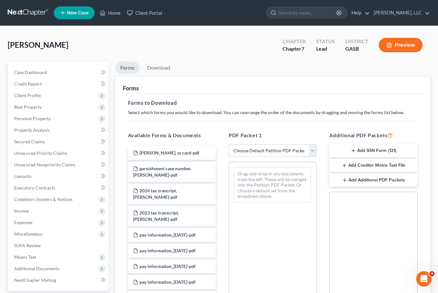
click at [320, 149] on div "PDF Packet 1 Choose Default Petition PDF Packet Complete Bankruptcy Petition (a…" at bounding box center [272, 234] width 101 height 217
click at [313, 151] on select "Choose Default Petition PDF Packet Complete Bankruptcy Petition (all forms and …" at bounding box center [272, 150] width 88 height 13
select select "0"
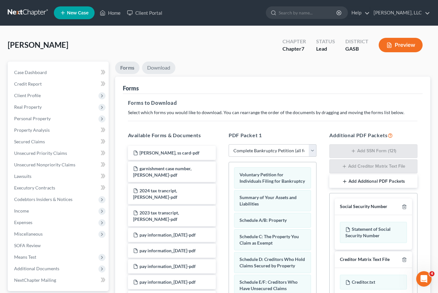
click at [154, 71] on link "Download" at bounding box center [158, 68] width 33 height 12
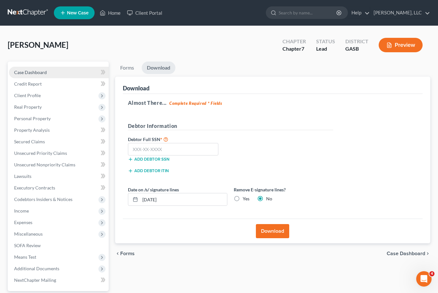
click at [36, 74] on span "Case Dashboard" at bounding box center [30, 72] width 33 height 5
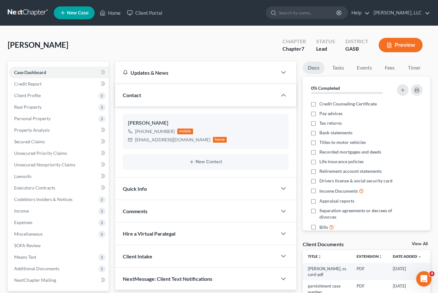
click at [423, 245] on link "View All" at bounding box center [419, 244] width 16 height 4
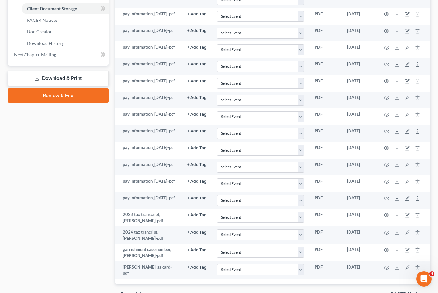
scroll to position [299, 0]
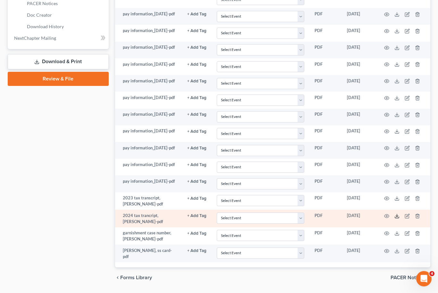
click at [398, 219] on icon at bounding box center [396, 216] width 5 height 5
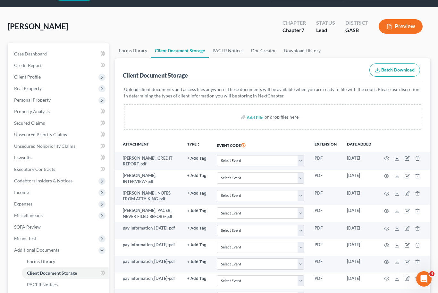
scroll to position [18, 0]
click at [34, 190] on span "Income" at bounding box center [59, 193] width 100 height 12
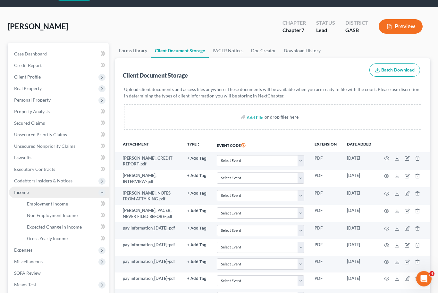
scroll to position [19, 0]
click at [59, 214] on span "Non Employment Income" at bounding box center [52, 214] width 51 height 5
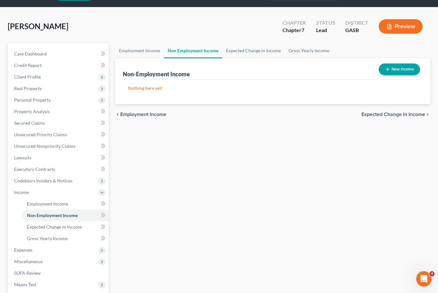
click at [411, 73] on button "New Income" at bounding box center [398, 69] width 41 height 12
select select "0"
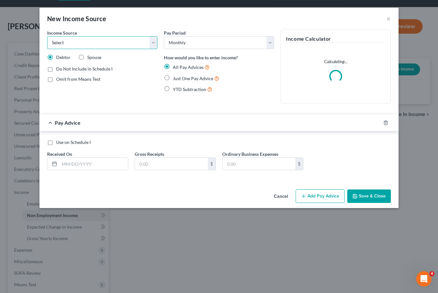
click at [153, 42] on select "Select Unemployment Disability (from employer) Pension Retirement Social Securi…" at bounding box center [102, 42] width 110 height 13
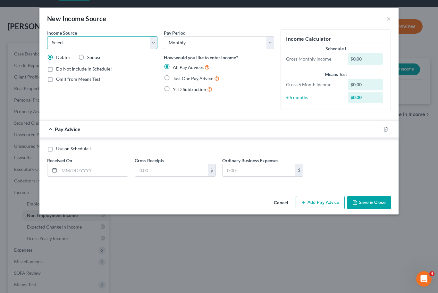
select select "5"
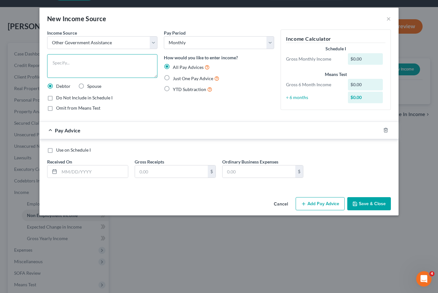
click at [105, 65] on textarea at bounding box center [102, 66] width 110 height 24
type textarea "Tax Refund"
click at [173, 80] on label "Just One Pay Advice" at bounding box center [196, 78] width 46 height 7
click at [175, 79] on input "Just One Pay Advice" at bounding box center [177, 77] width 4 height 4
radio input "true"
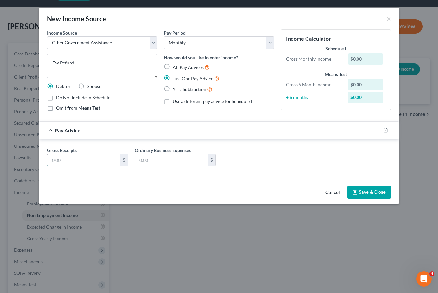
click at [84, 163] on input "text" at bounding box center [83, 160] width 73 height 12
type input "828.00"
click at [56, 111] on label "Omit from Means Test" at bounding box center [78, 108] width 44 height 6
click at [59, 109] on input "Omit from Means Test" at bounding box center [61, 107] width 4 height 4
checkbox input "true"
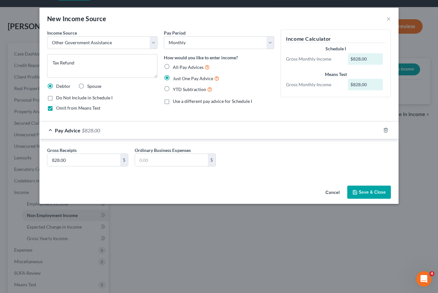
click at [374, 197] on button "Save & Close" at bounding box center [369, 192] width 44 height 13
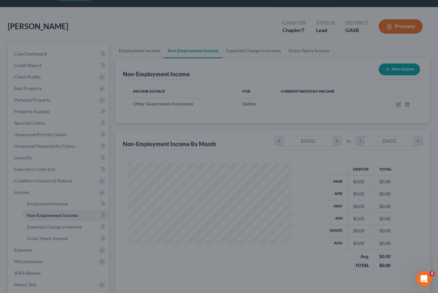
scroll to position [115, 177]
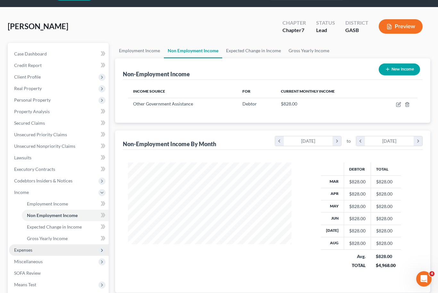
click at [41, 248] on span "Expenses" at bounding box center [59, 250] width 100 height 12
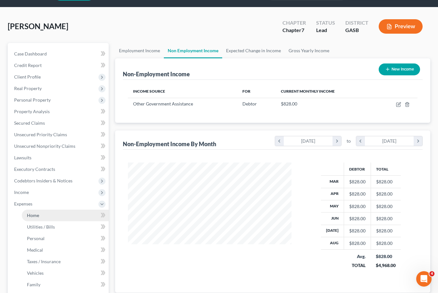
click at [52, 213] on link "Home" at bounding box center [65, 216] width 87 height 12
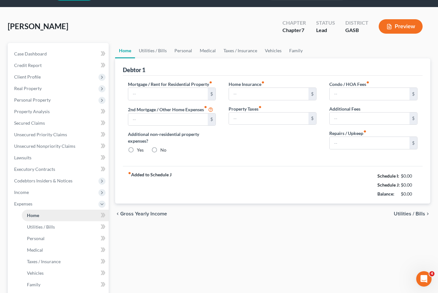
type input "780.00"
type input "0.00"
radio input "true"
type input "0.00"
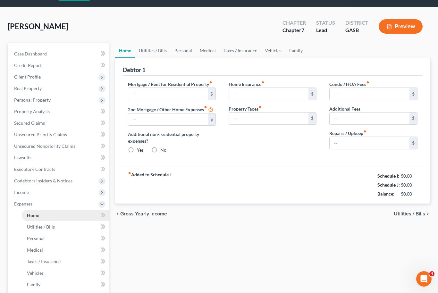
type input "0.00"
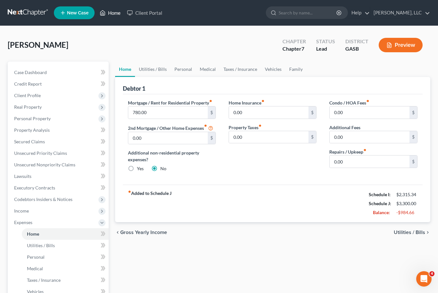
click at [114, 15] on link "Home" at bounding box center [109, 13] width 27 height 12
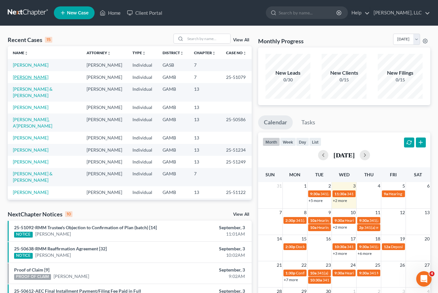
click at [32, 76] on link "[PERSON_NAME]" at bounding box center [31, 76] width 36 height 5
select select "6"
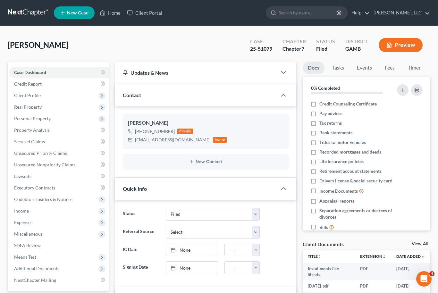
click at [67, 0] on nav "Home New Case Client Portal [PERSON_NAME], LLC [EMAIL_ADDRESS][DOMAIN_NAME] My …" at bounding box center [219, 13] width 438 height 26
click at [22, 110] on span "Real Property" at bounding box center [59, 107] width 100 height 12
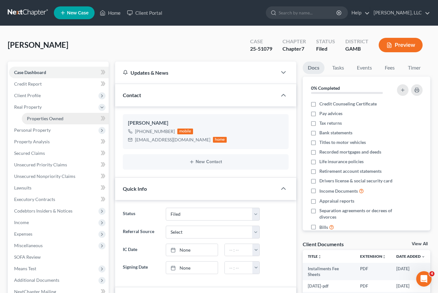
click at [33, 120] on span "Properties Owned" at bounding box center [45, 118] width 37 height 5
